Goal: Information Seeking & Learning: Learn about a topic

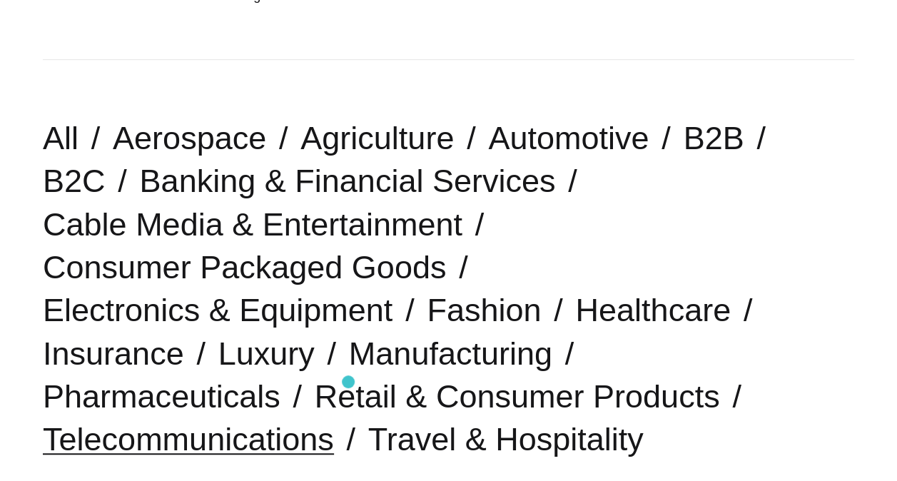
scroll to position [293, 0]
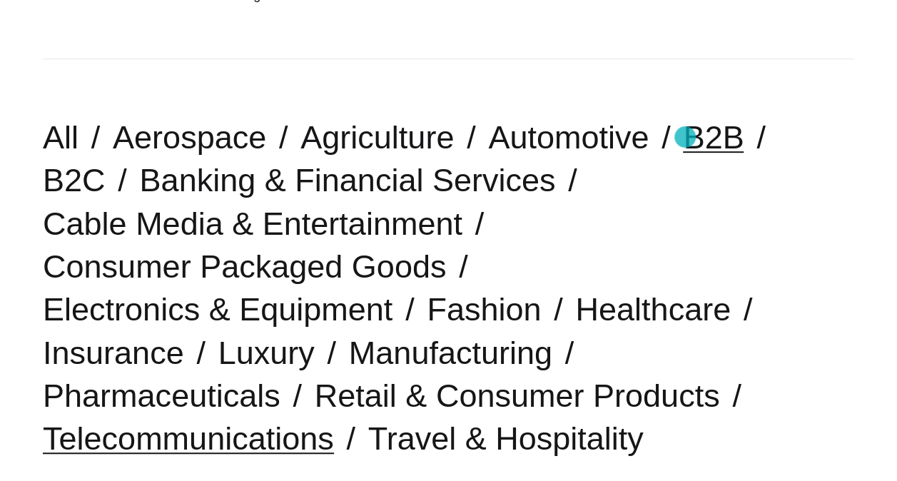
click at [685, 137] on link "B2B" at bounding box center [713, 137] width 61 height 36
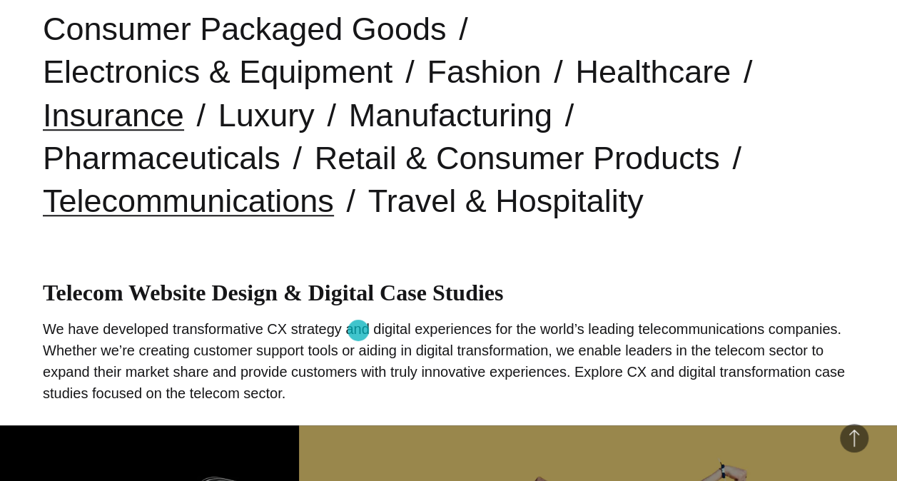
scroll to position [533, 0]
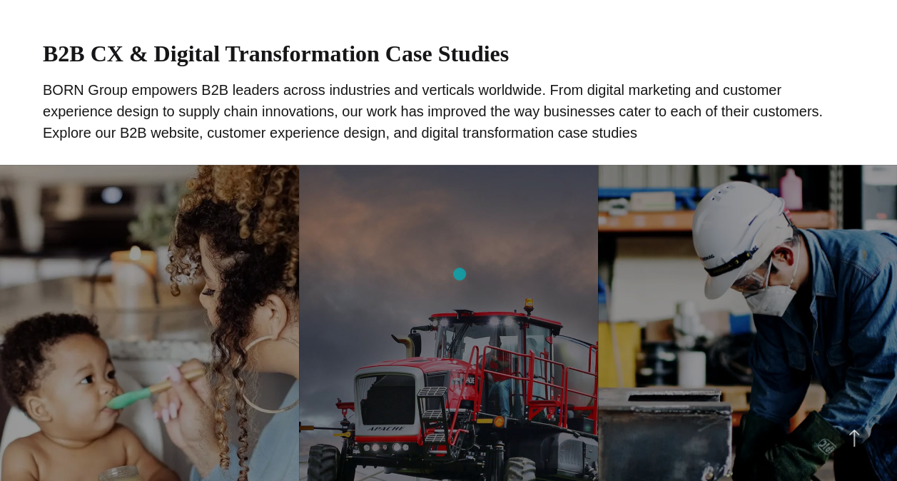
scroll to position [776, 0]
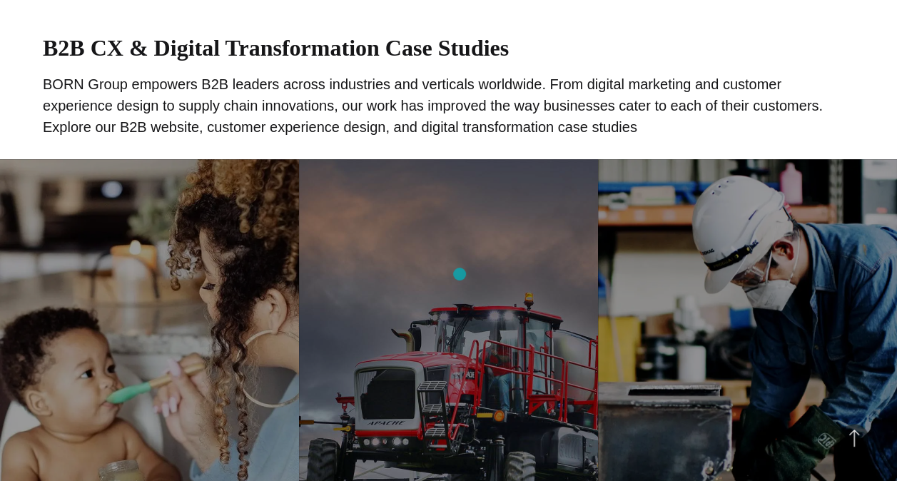
click at [460, 274] on link "ET Sprayers Growing Brand Awareness This project yielded a 145% increase in Mar…" at bounding box center [448, 394] width 299 height 471
